Goal: Task Accomplishment & Management: Use online tool/utility

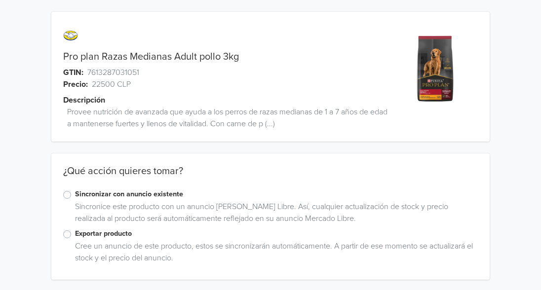
scroll to position [1, 0]
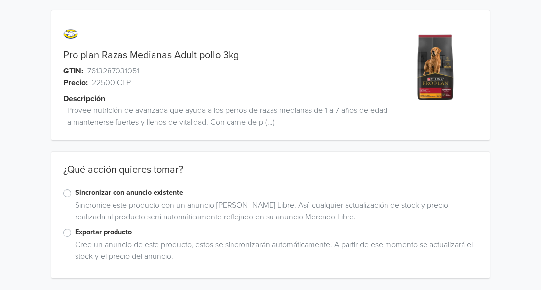
click at [75, 237] on label "Exportar producto" at bounding box center [276, 232] width 403 height 11
click at [0, 0] on input "Exportar producto" at bounding box center [0, 0] width 0 height 0
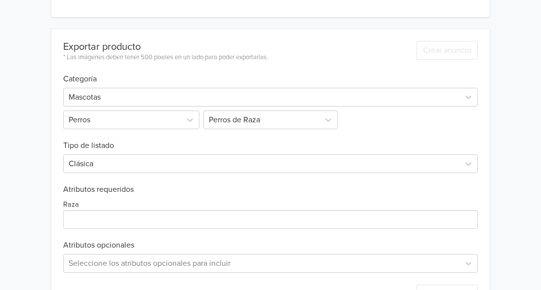
scroll to position [269, 0]
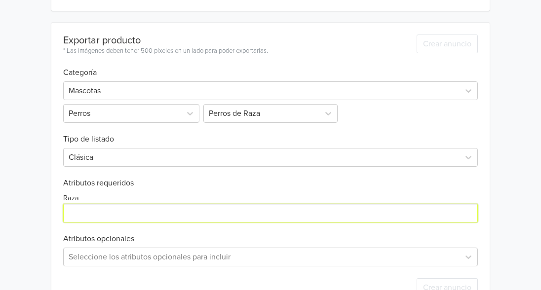
click at [139, 211] on input "Raza" at bounding box center [270, 213] width 415 height 19
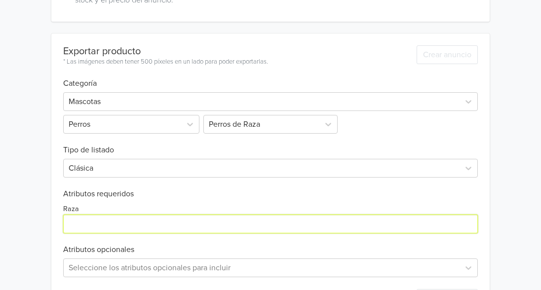
scroll to position [279, 0]
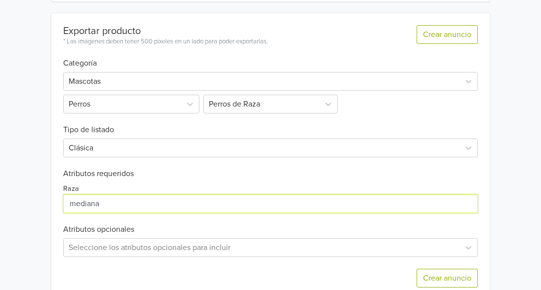
type input "mediana"
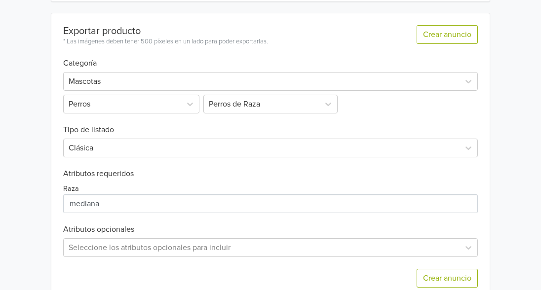
click at [470, 248] on div "Seleccione los atributos opcionales para incluir" at bounding box center [270, 248] width 415 height 19
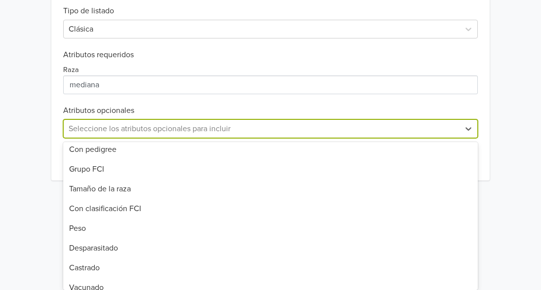
scroll to position [96, 0]
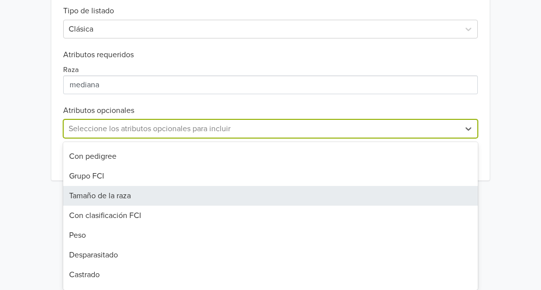
click at [213, 201] on div "Tamaño de la raza" at bounding box center [270, 196] width 415 height 20
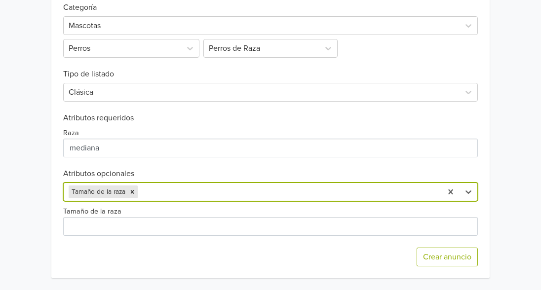
scroll to position [334, 0]
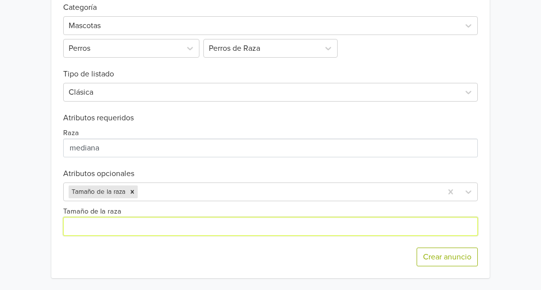
click at [186, 228] on input "Tamaño de la raza" at bounding box center [270, 226] width 415 height 19
type input "mediana"
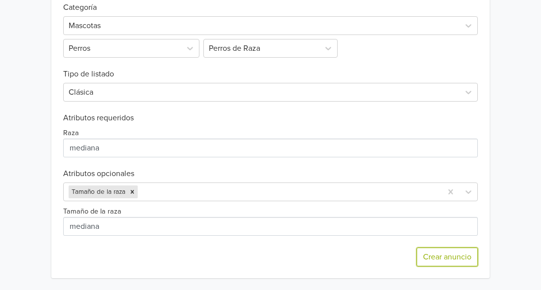
click at [437, 261] on button "Crear anuncio" at bounding box center [447, 257] width 61 height 19
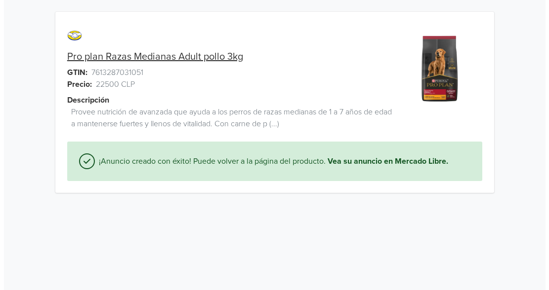
scroll to position [0, 0]
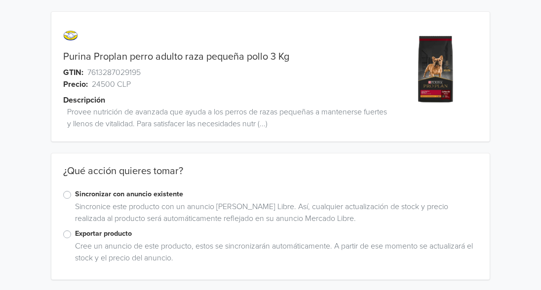
click at [75, 196] on label "Sincronizar con anuncio existente" at bounding box center [276, 194] width 403 height 11
click at [0, 0] on input "Sincronizar con anuncio existente" at bounding box center [0, 0] width 0 height 0
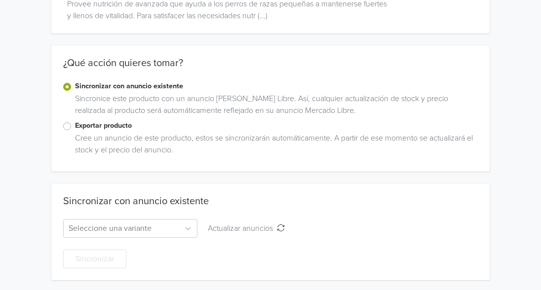
scroll to position [110, 0]
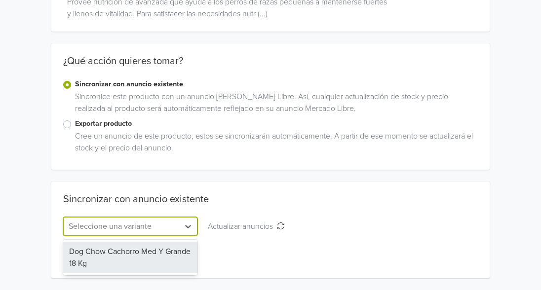
click at [180, 226] on div at bounding box center [188, 227] width 18 height 18
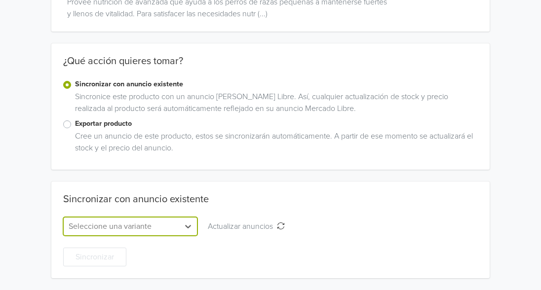
click at [69, 130] on div "Exportar producto" at bounding box center [270, 125] width 415 height 12
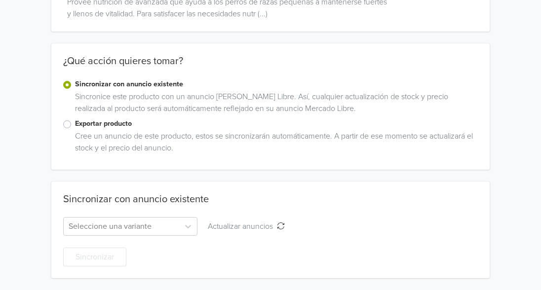
click at [75, 127] on label "Exportar producto" at bounding box center [276, 124] width 403 height 11
click at [0, 0] on input "Exportar producto" at bounding box center [0, 0] width 0 height 0
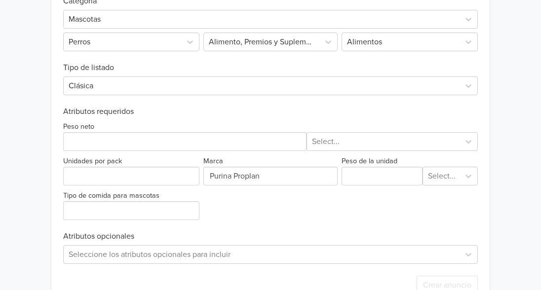
scroll to position [343, 0]
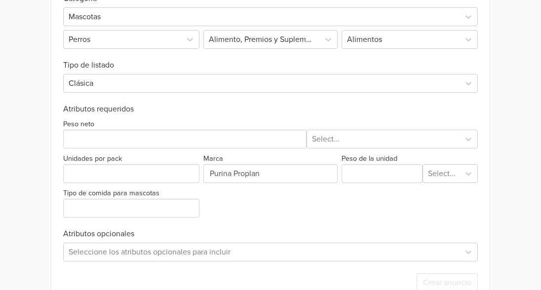
click at [380, 45] on div at bounding box center [401, 40] width 108 height 14
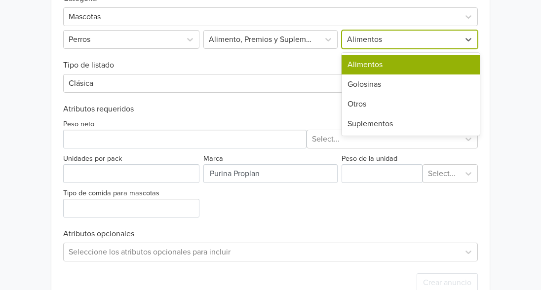
click at [393, 67] on div "Alimentos" at bounding box center [411, 65] width 138 height 20
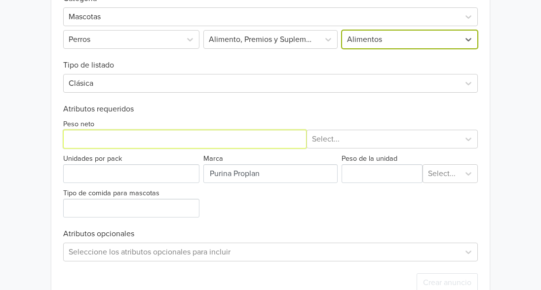
click at [214, 140] on input "Peso neto" at bounding box center [184, 139] width 243 height 19
type input "3"
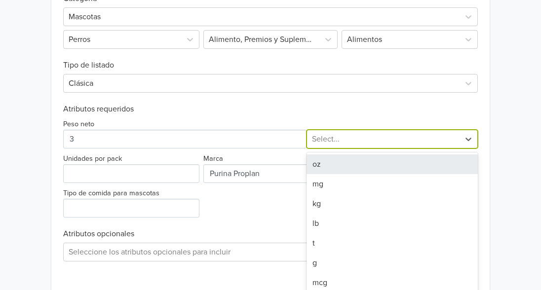
click at [327, 141] on div "Peso neto 8 results available. Use Up and Down to choose options, press Enter t…" at bounding box center [270, 166] width 415 height 104
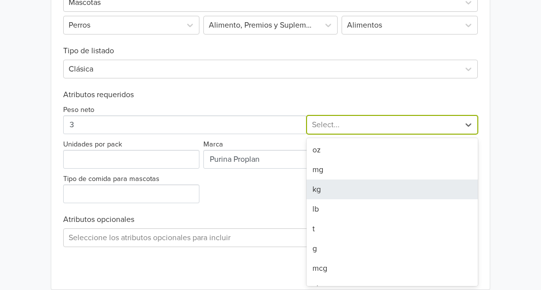
click at [321, 192] on div "kg" at bounding box center [393, 190] width 172 height 20
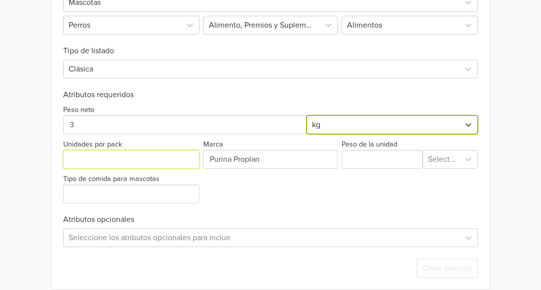
click at [143, 157] on input "Unidades por pack" at bounding box center [131, 159] width 136 height 19
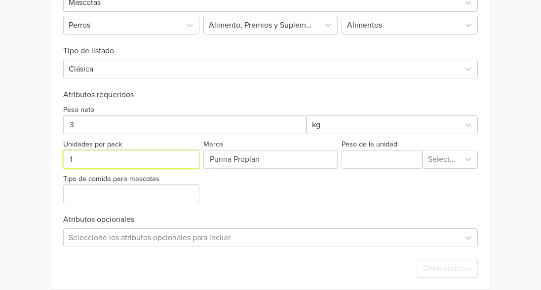
type input "1"
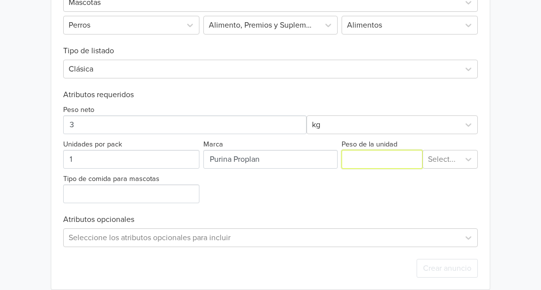
click at [357, 164] on input "Peso de la unidad" at bounding box center [382, 159] width 81 height 19
type input "3"
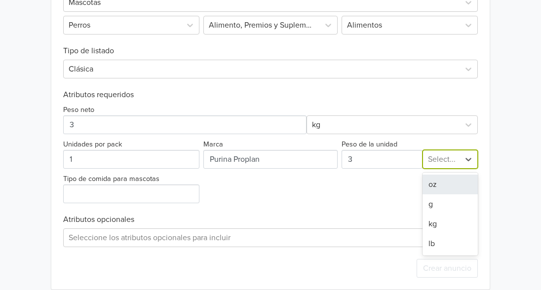
click at [447, 160] on div at bounding box center [442, 160] width 28 height 14
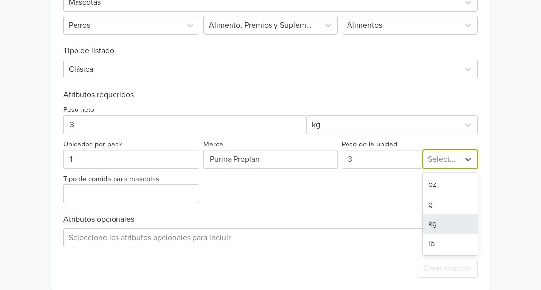
click at [436, 227] on div "kg" at bounding box center [451, 224] width 56 height 20
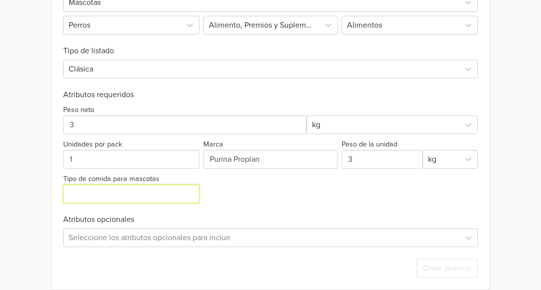
click at [182, 196] on input "Tipo de comida para mascotas" at bounding box center [131, 194] width 136 height 19
type input "SEC0"
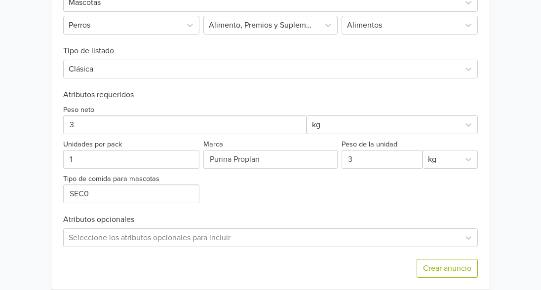
click at [261, 220] on h6 "Atributos opcionales" at bounding box center [270, 219] width 415 height 9
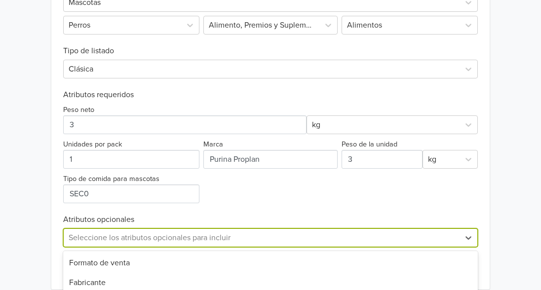
click at [251, 243] on div "33 results available. Use Up and Down to choose options, press Enter to select …" at bounding box center [270, 238] width 415 height 19
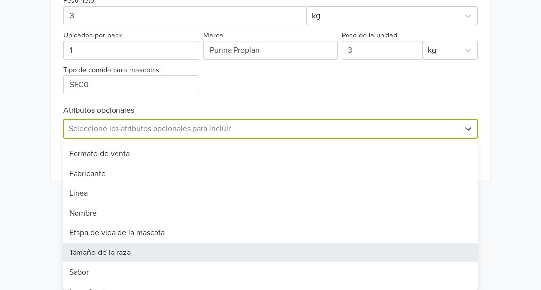
click at [251, 249] on div "Tamaño de la raza" at bounding box center [270, 253] width 415 height 20
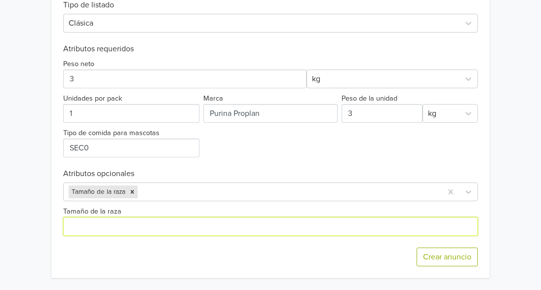
click at [280, 232] on input "Tamaño de la raza" at bounding box center [270, 226] width 415 height 19
type input "MEDIANA Y GRANDE"
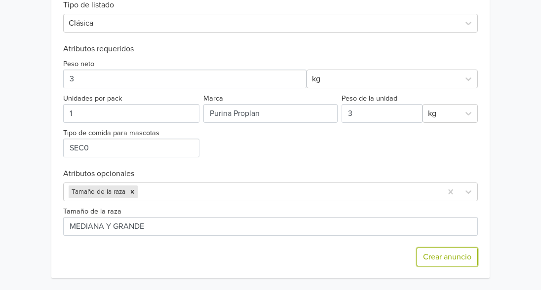
click at [441, 252] on button "Crear anuncio" at bounding box center [447, 257] width 61 height 19
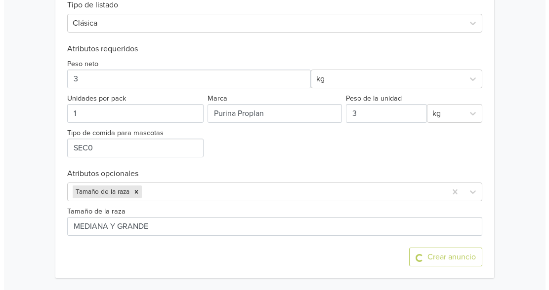
scroll to position [0, 0]
